Goal: Transaction & Acquisition: Purchase product/service

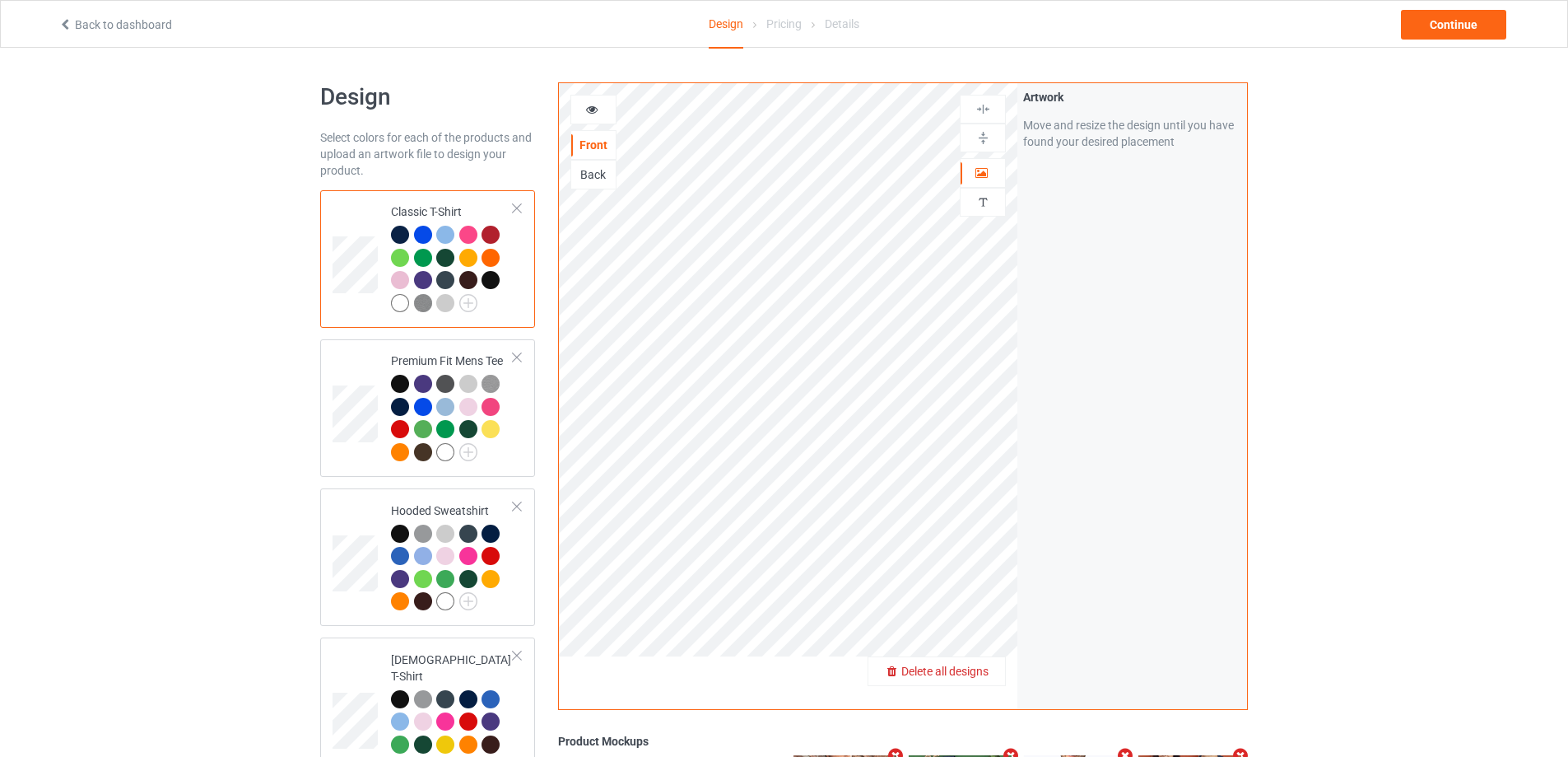
click at [985, 677] on span "Delete all designs" at bounding box center [945, 672] width 87 height 13
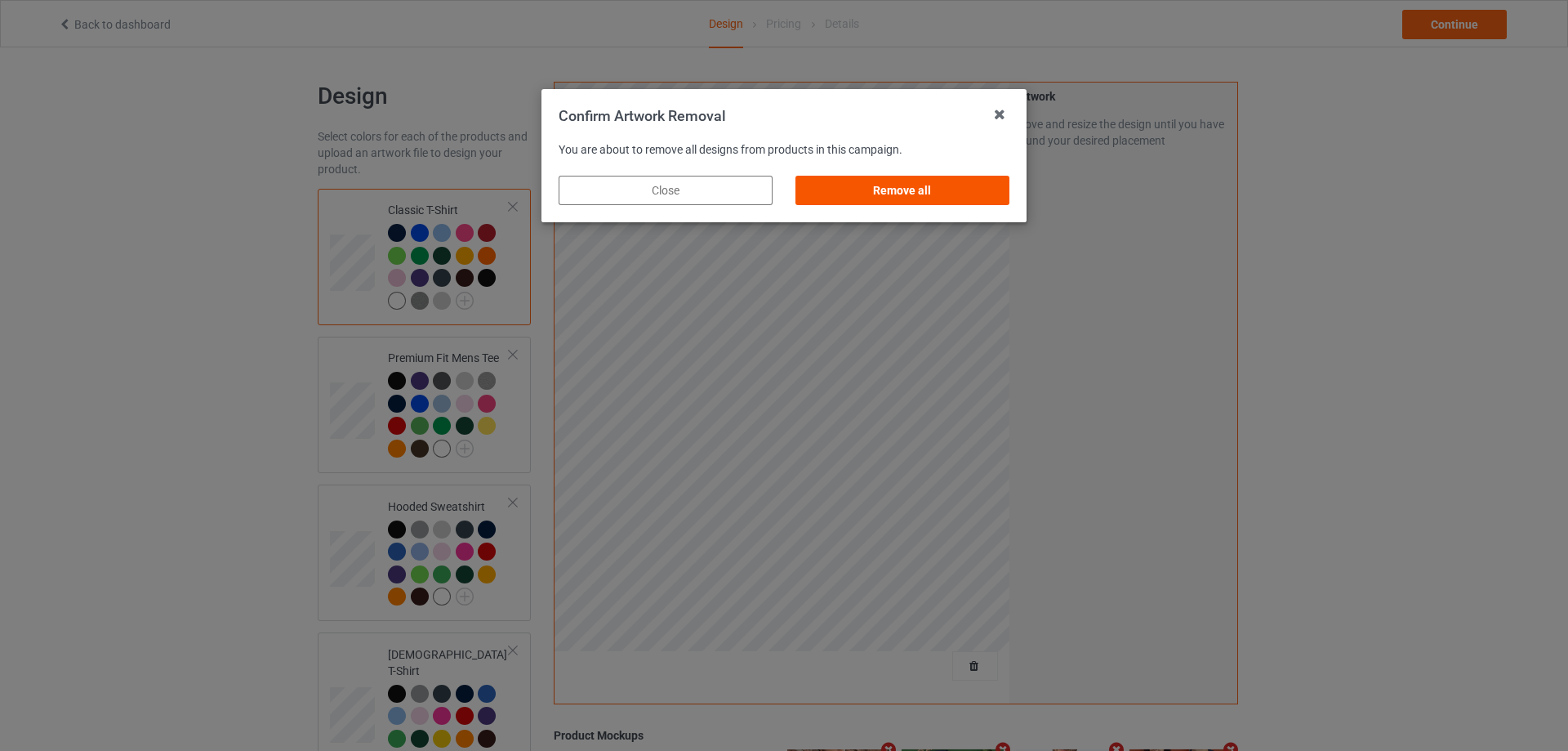
click at [998, 200] on div "Remove all" at bounding box center [903, 190] width 214 height 29
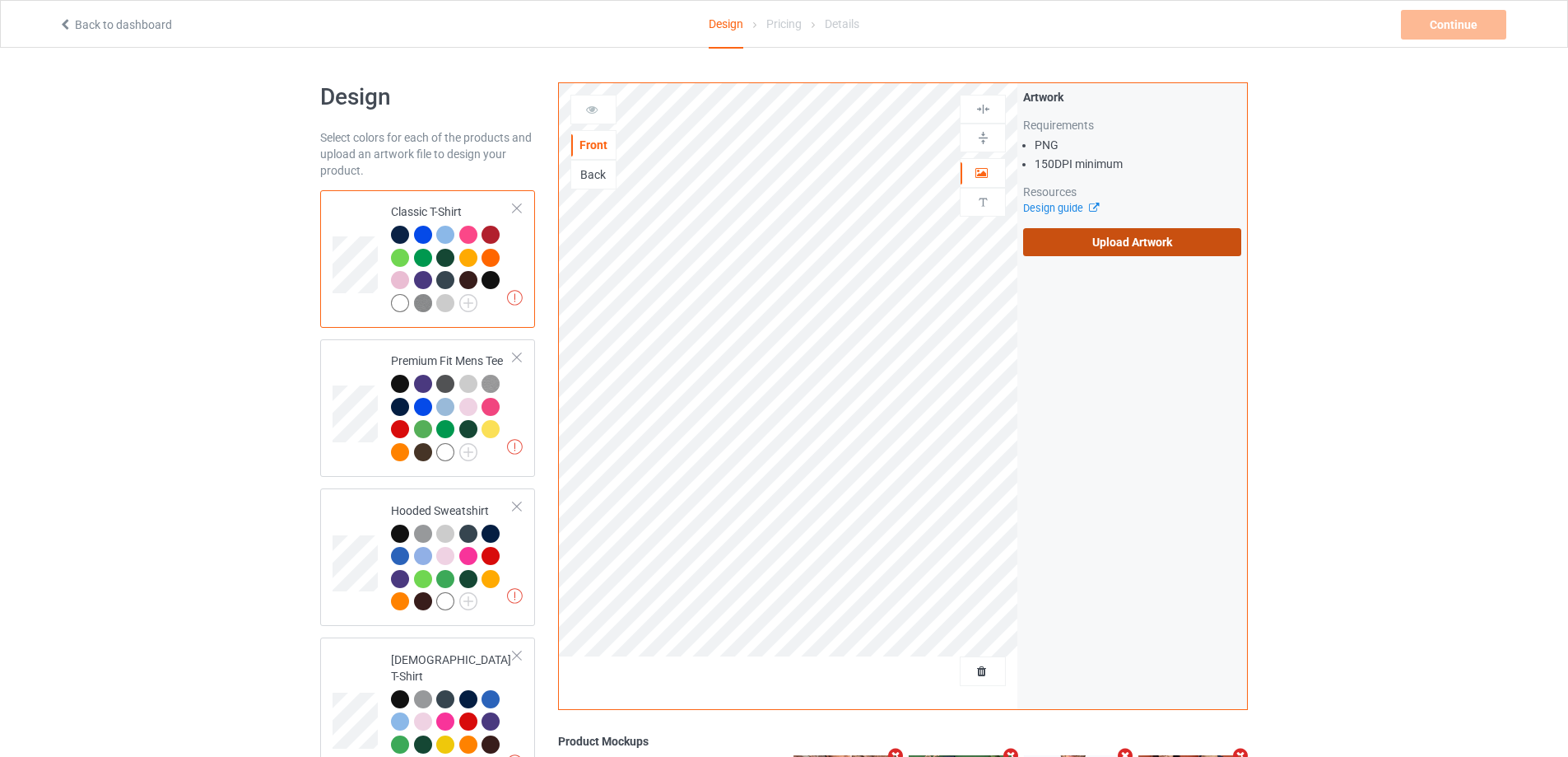
click at [1122, 233] on label "Upload Artwork" at bounding box center [1132, 242] width 218 height 28
click at [0, 0] on input "Upload Artwork" at bounding box center [0, 0] width 0 height 0
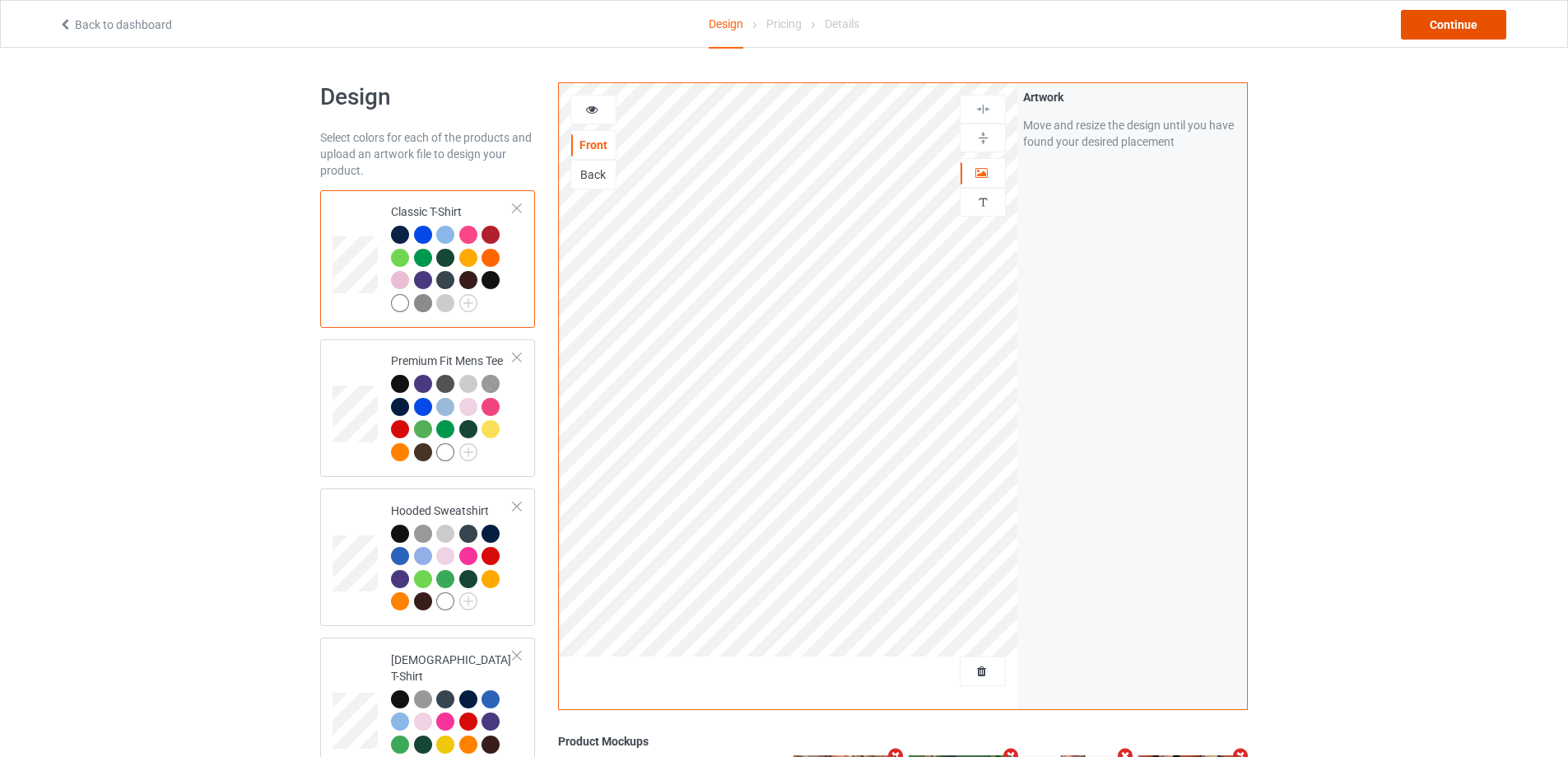
click at [1445, 30] on div "Continue" at bounding box center [1454, 24] width 105 height 29
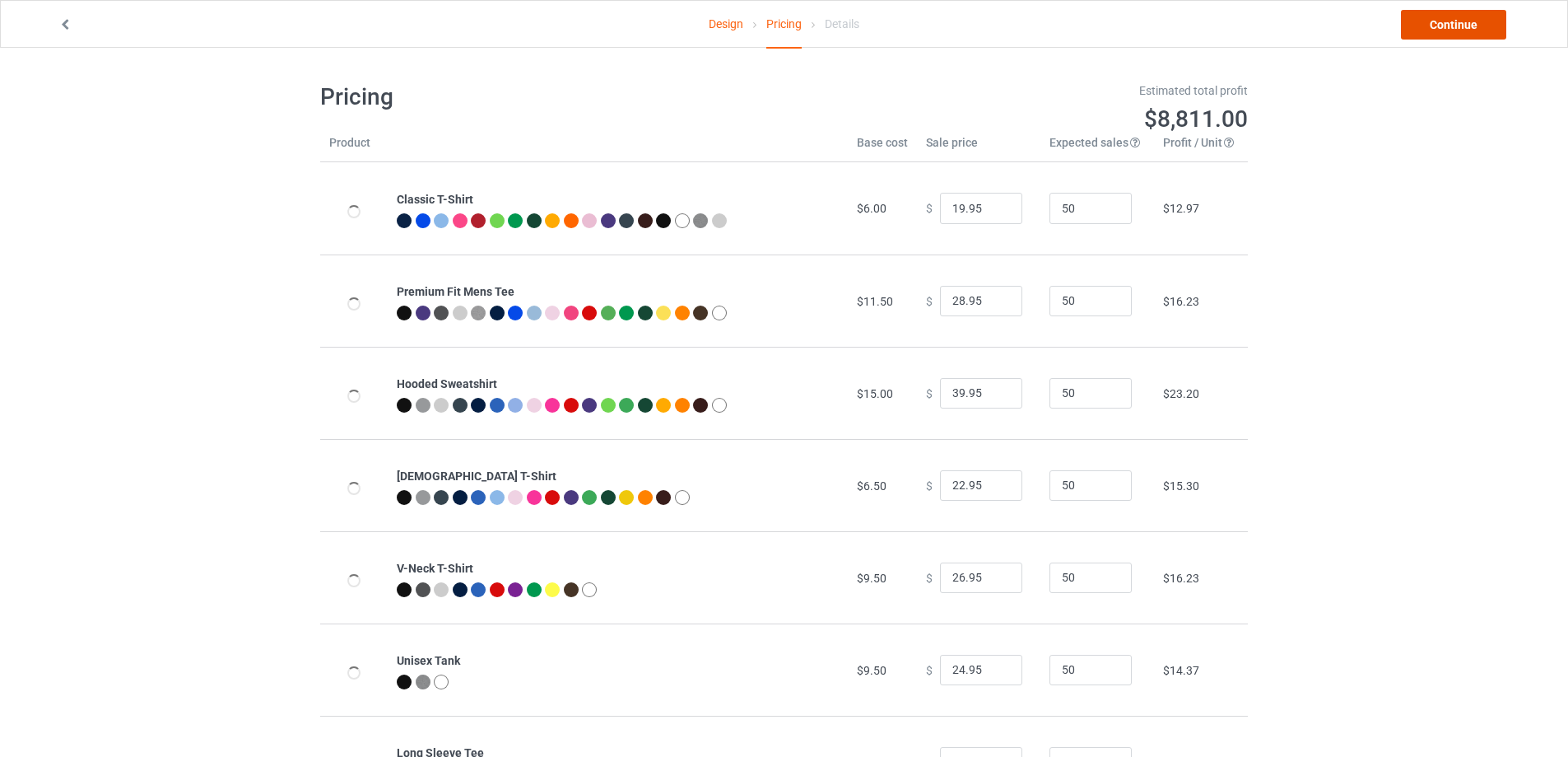
click at [1445, 30] on link "Continue" at bounding box center [1454, 24] width 105 height 29
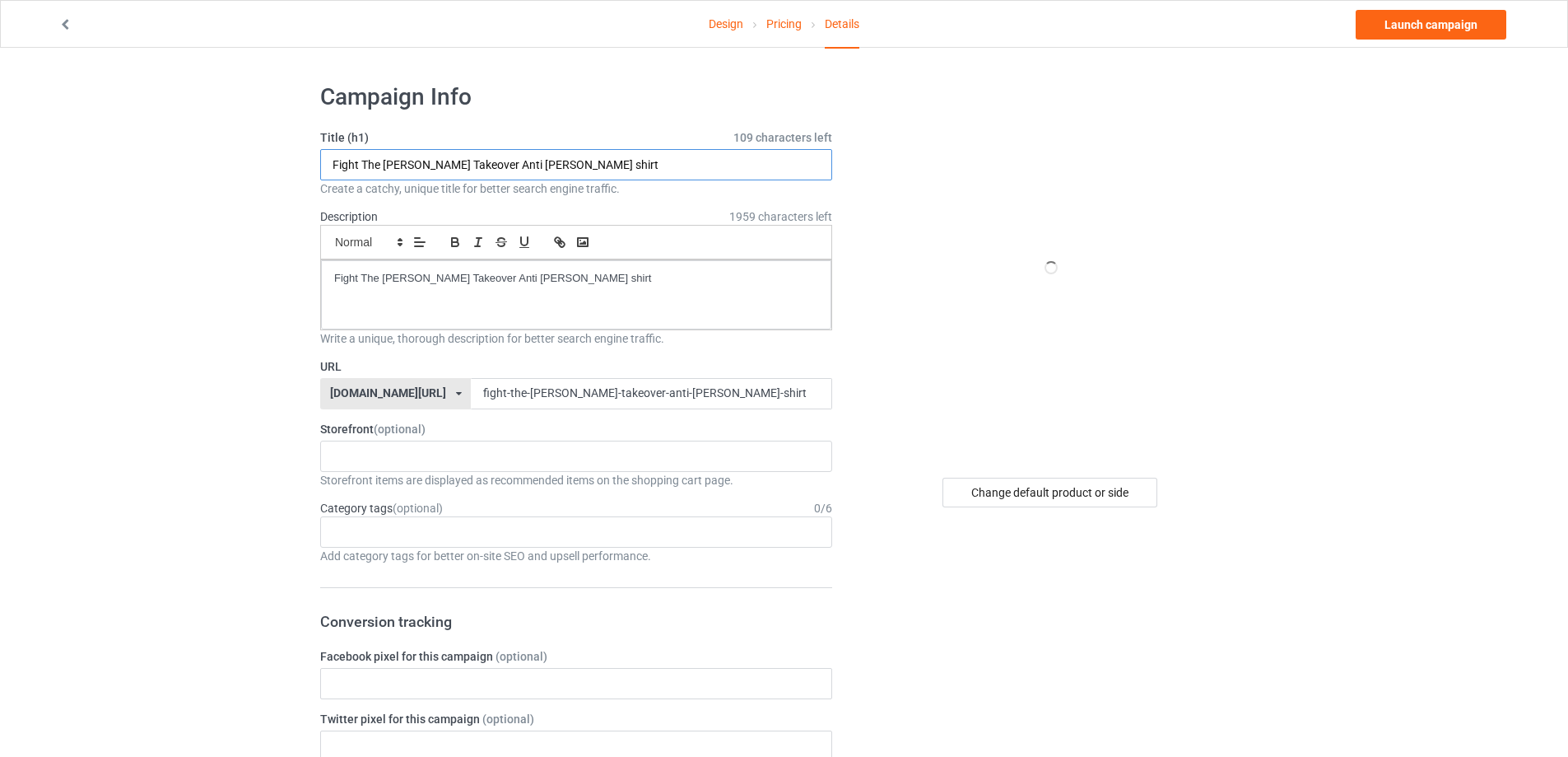
paste input "You Can Catch Catch These Hands"
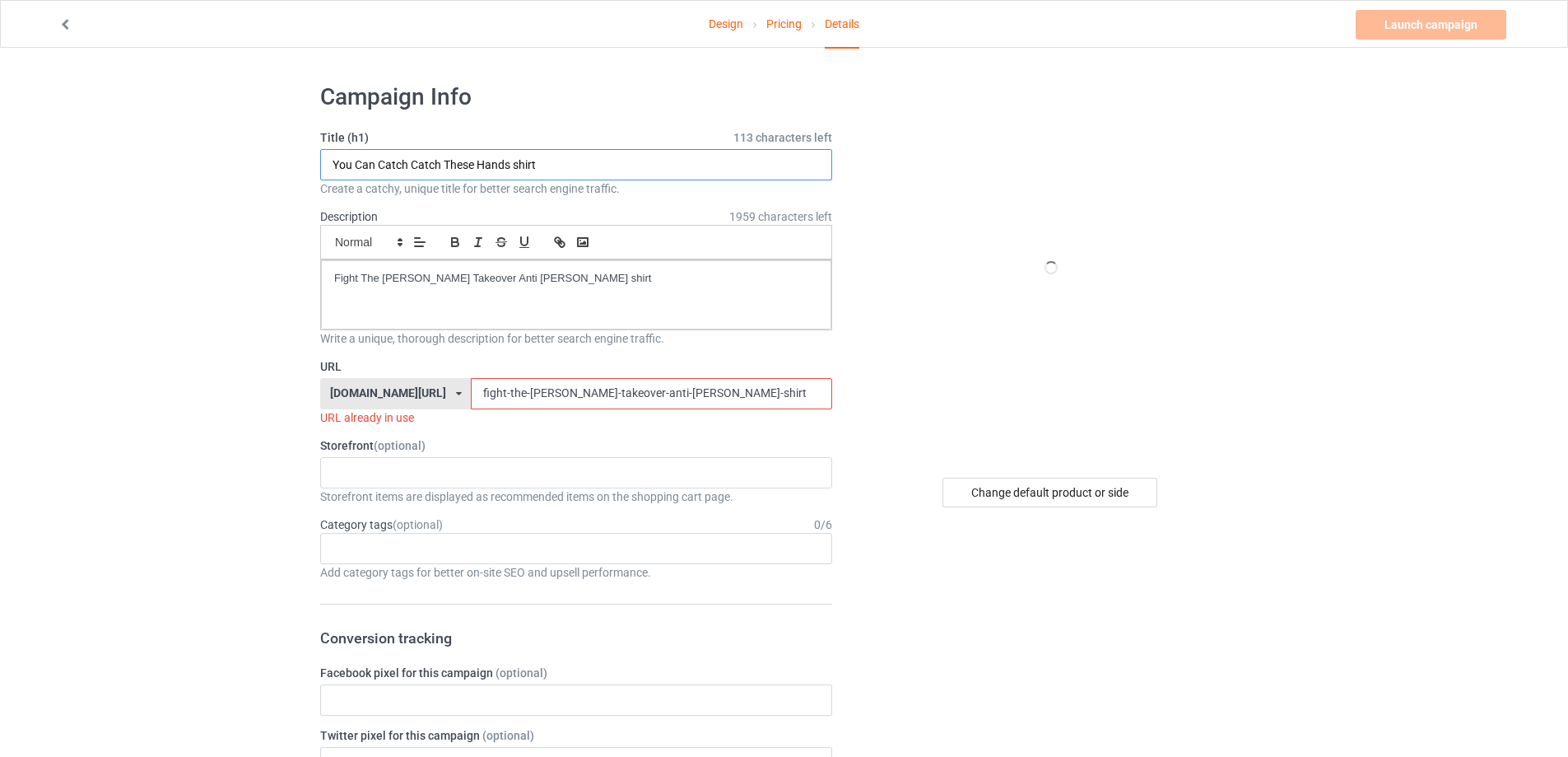
type input "You Can Catch Catch These Hands shirt"
drag, startPoint x: 107, startPoint y: 262, endPoint x: 115, endPoint y: 284, distance: 23.4
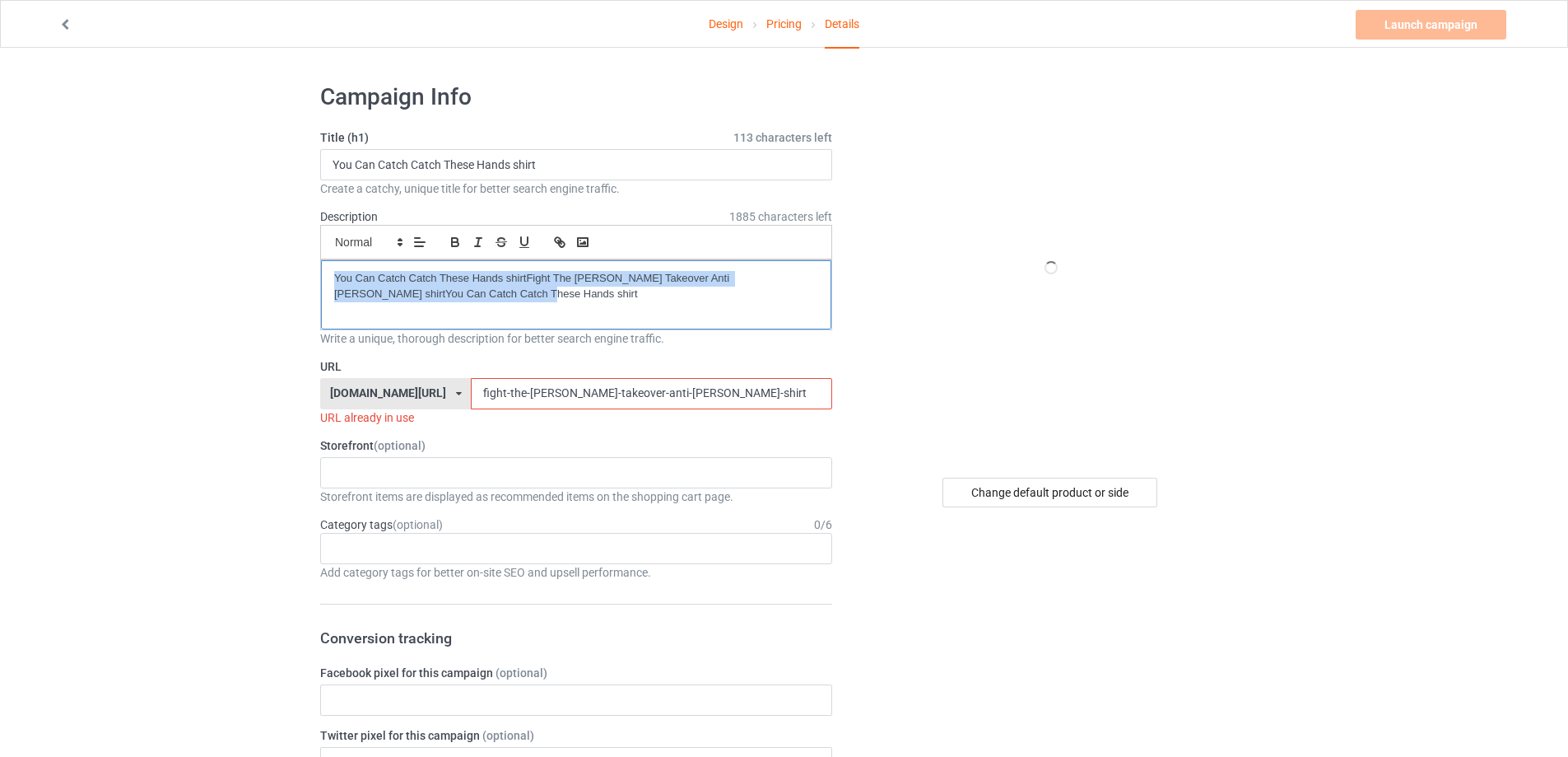
drag, startPoint x: 563, startPoint y: 310, endPoint x: 28, endPoint y: 223, distance: 542.0
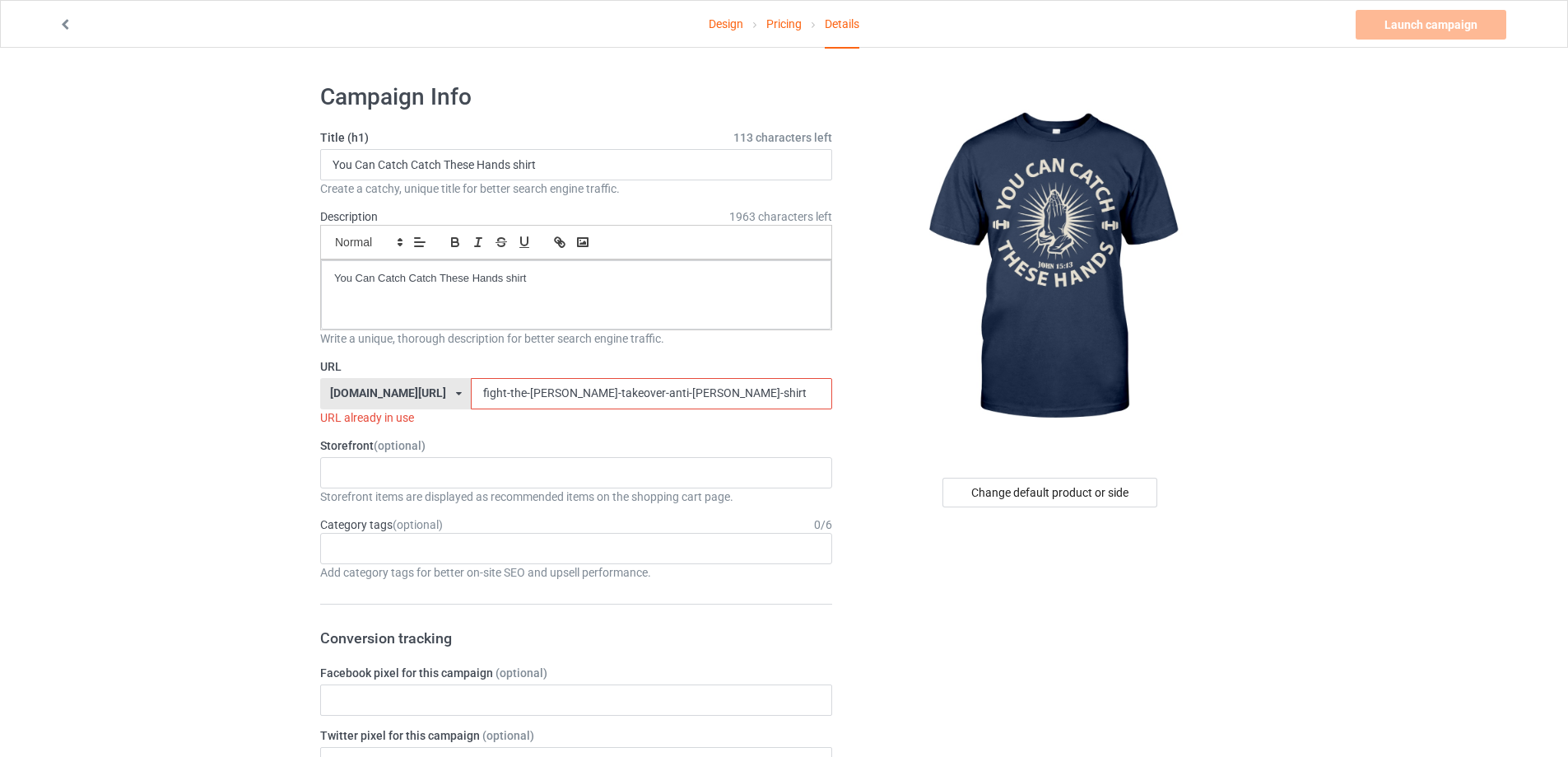
drag, startPoint x: 658, startPoint y: 396, endPoint x: 183, endPoint y: 389, distance: 475.1
paste input "you-can-catch-catch-these-hands"
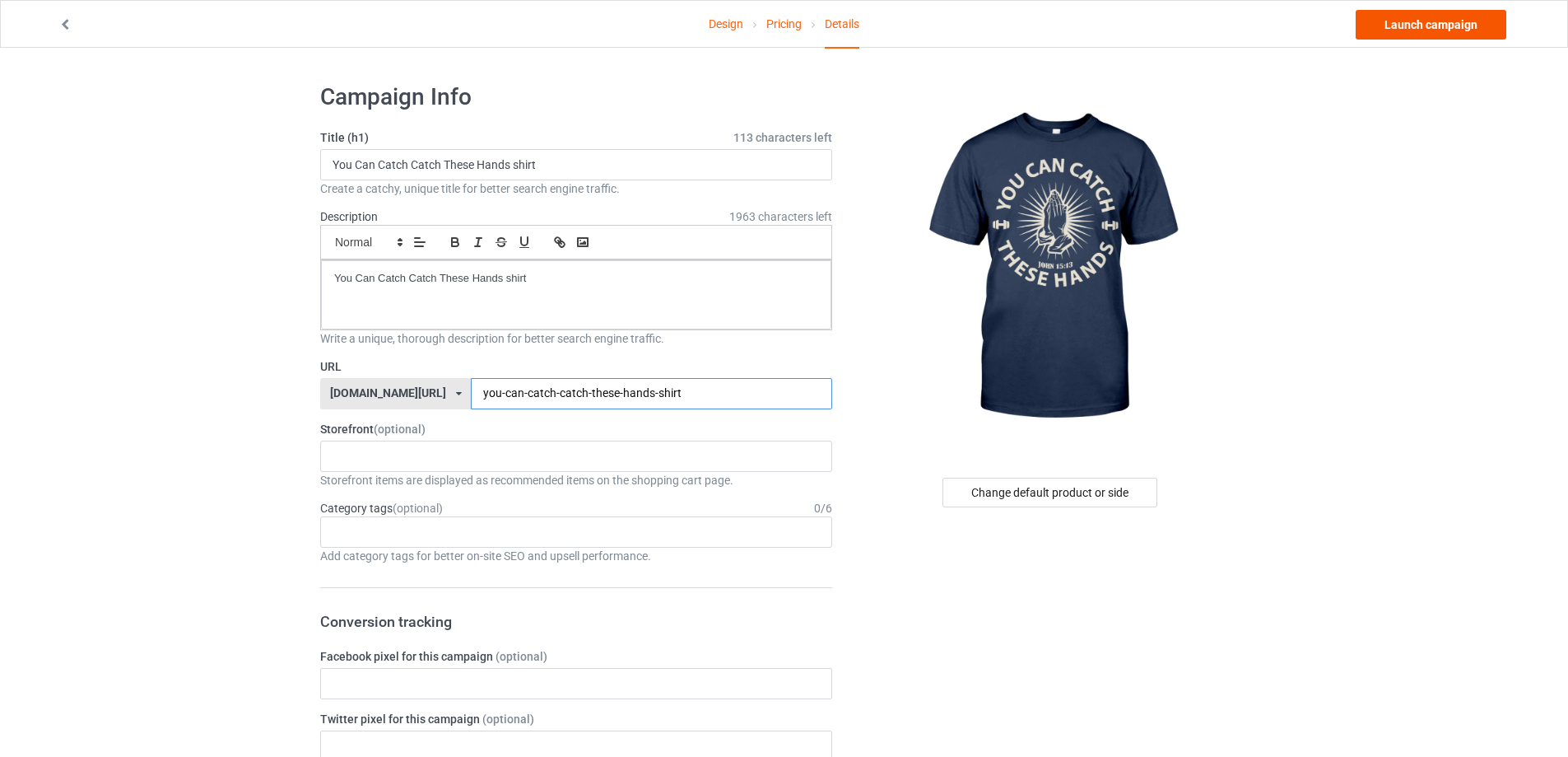
type input "you-can-catch-catch-these-hands-shirt"
click at [1455, 35] on link "Launch campaign" at bounding box center [1431, 24] width 150 height 29
